Goal: Task Accomplishment & Management: Complete application form

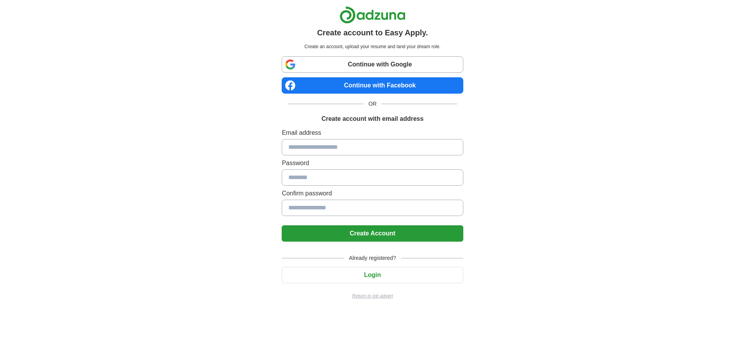
click at [334, 148] on input at bounding box center [372, 147] width 181 height 16
click at [330, 151] on input at bounding box center [372, 147] width 181 height 16
click at [296, 152] on input at bounding box center [372, 147] width 181 height 16
click at [303, 145] on input at bounding box center [372, 147] width 181 height 16
type input "**********"
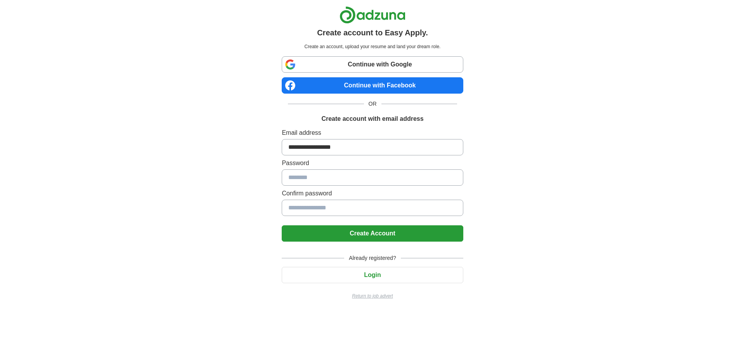
click at [313, 184] on input at bounding box center [372, 177] width 181 height 16
drag, startPoint x: 384, startPoint y: 177, endPoint x: 312, endPoint y: 180, distance: 71.8
click at [312, 180] on input at bounding box center [372, 177] width 181 height 16
drag, startPoint x: 314, startPoint y: 178, endPoint x: 235, endPoint y: 149, distance: 84.8
click at [235, 149] on div "**********" at bounding box center [372, 156] width 484 height 312
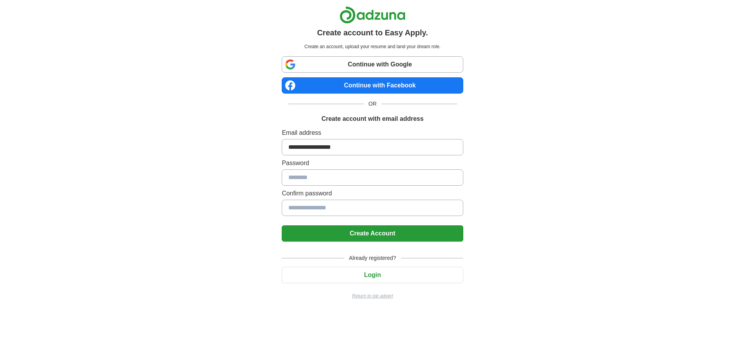
click at [374, 66] on link "Continue with Google" at bounding box center [372, 64] width 181 height 16
